Goal: Task Accomplishment & Management: Manage account settings

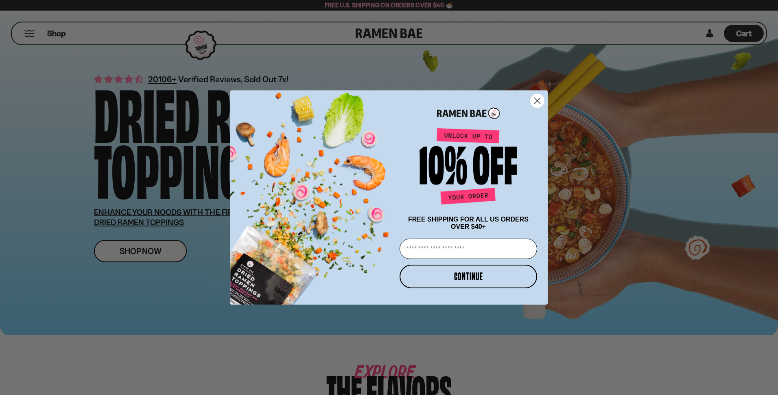
click at [537, 98] on icon "Close dialog" at bounding box center [538, 101] width 6 height 6
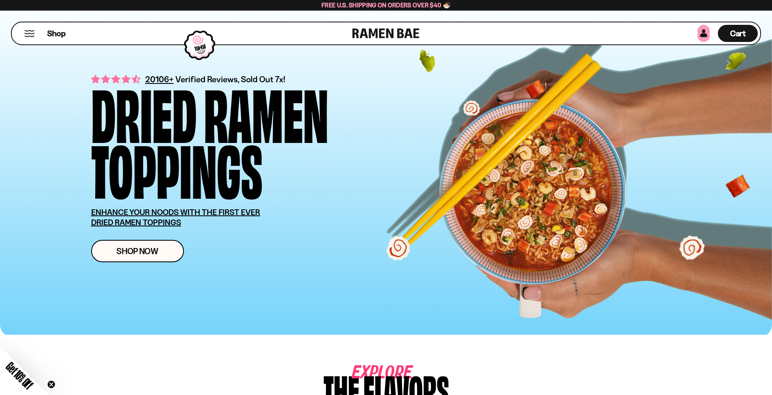
click at [703, 33] on link at bounding box center [704, 33] width 12 height 17
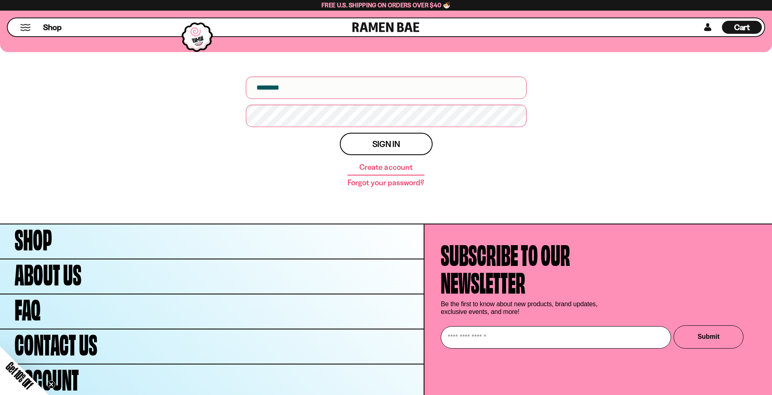
scroll to position [122, 0]
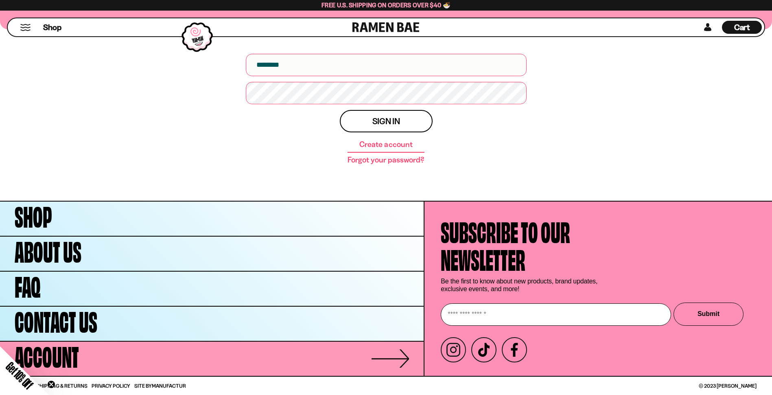
click at [65, 364] on span "Account" at bounding box center [47, 355] width 64 height 28
